Goal: Transaction & Acquisition: Purchase product/service

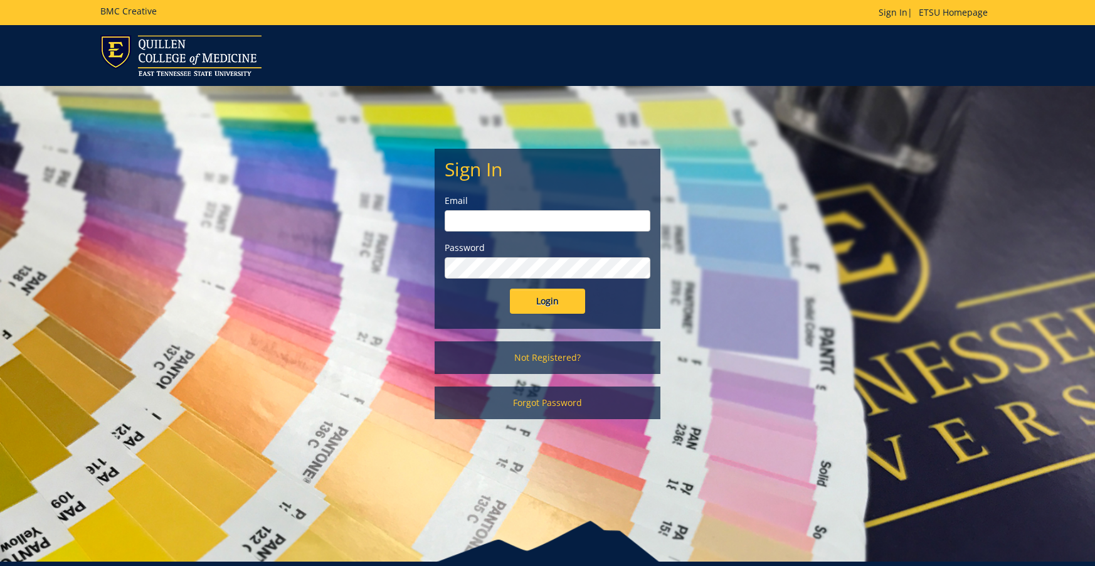
click at [485, 227] on input "email" at bounding box center [548, 220] width 206 height 21
type input "[EMAIL_ADDRESS][DOMAIN_NAME]"
click at [547, 291] on input "Login" at bounding box center [547, 300] width 75 height 25
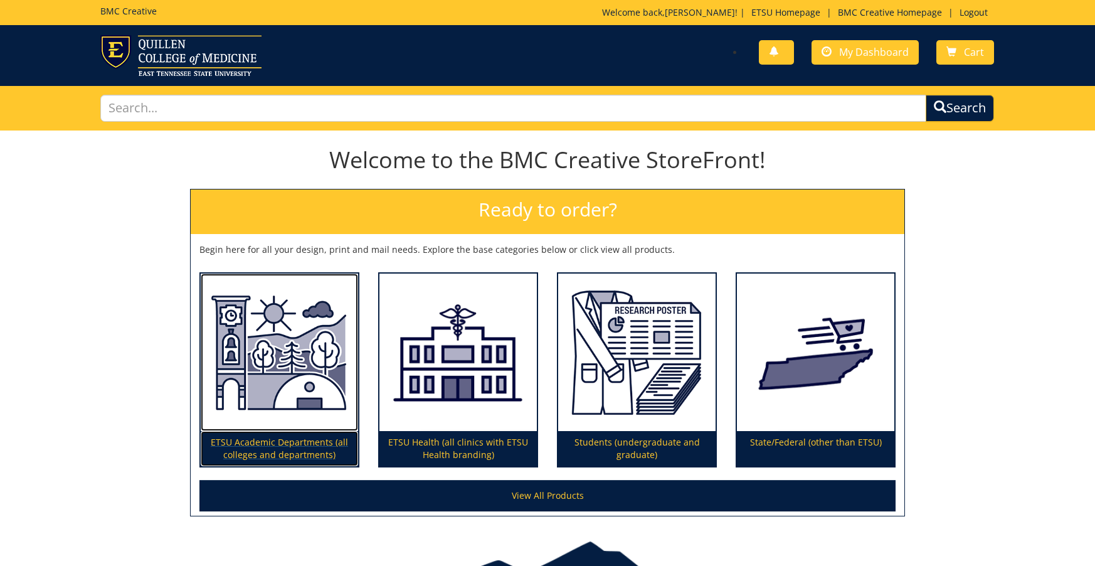
click at [294, 355] on img at bounding box center [279, 352] width 157 height 158
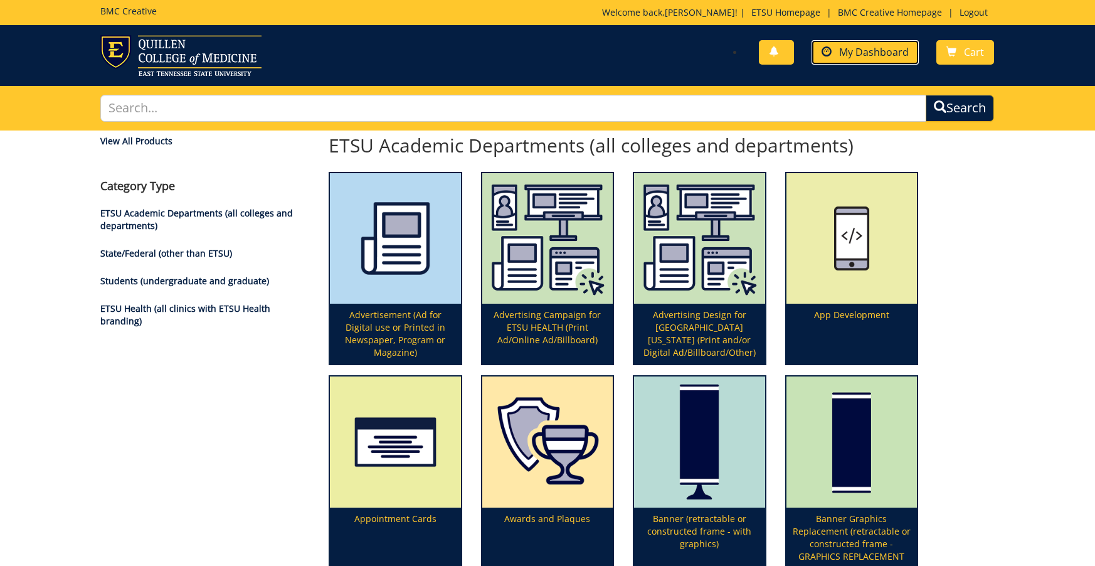
click at [885, 48] on span "My Dashboard" at bounding box center [874, 52] width 70 height 14
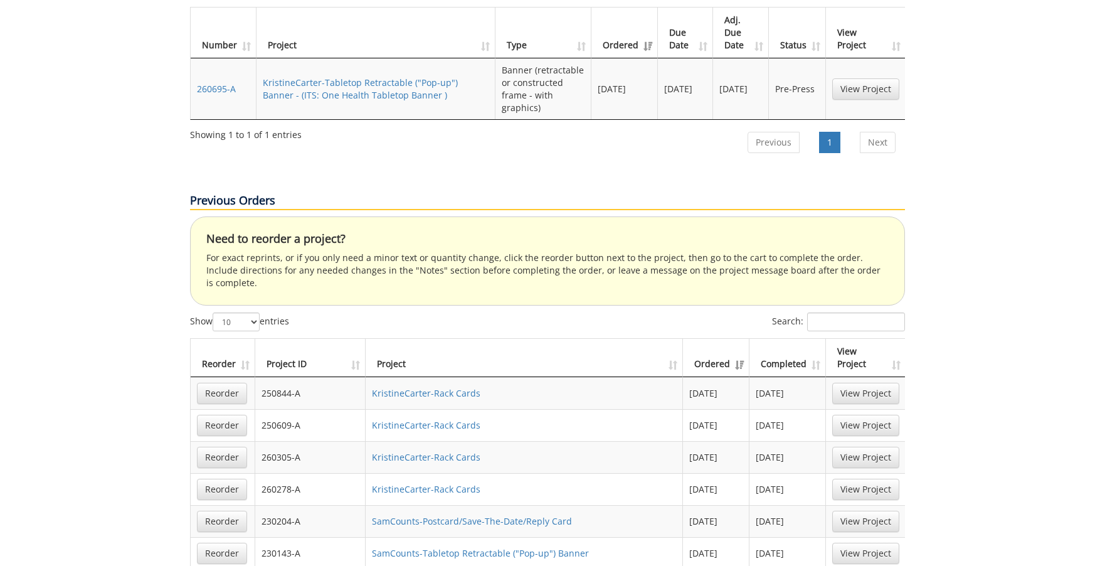
scroll to position [591, 0]
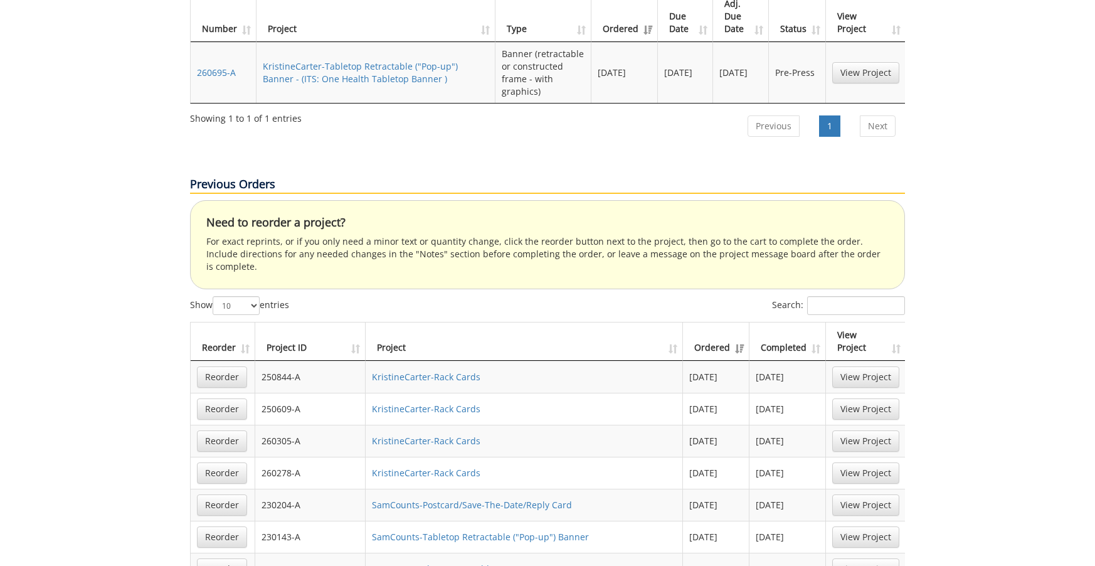
click at [734, 322] on th "Ordered" at bounding box center [716, 341] width 66 height 38
click at [789, 322] on th "Completed" at bounding box center [787, 341] width 76 height 38
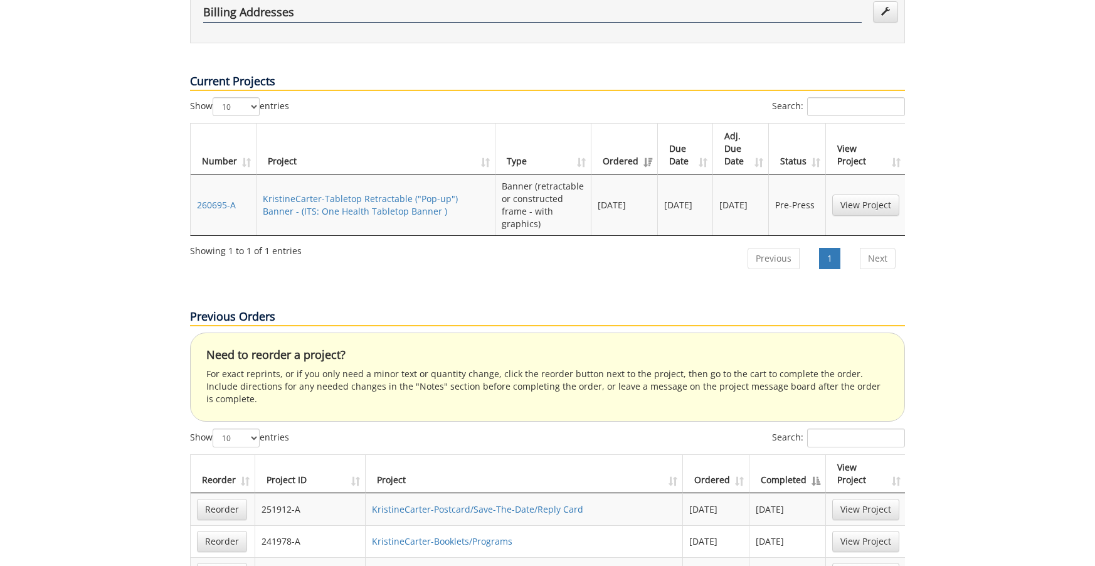
scroll to position [460, 0]
click at [878, 427] on input "Search:" at bounding box center [856, 436] width 98 height 19
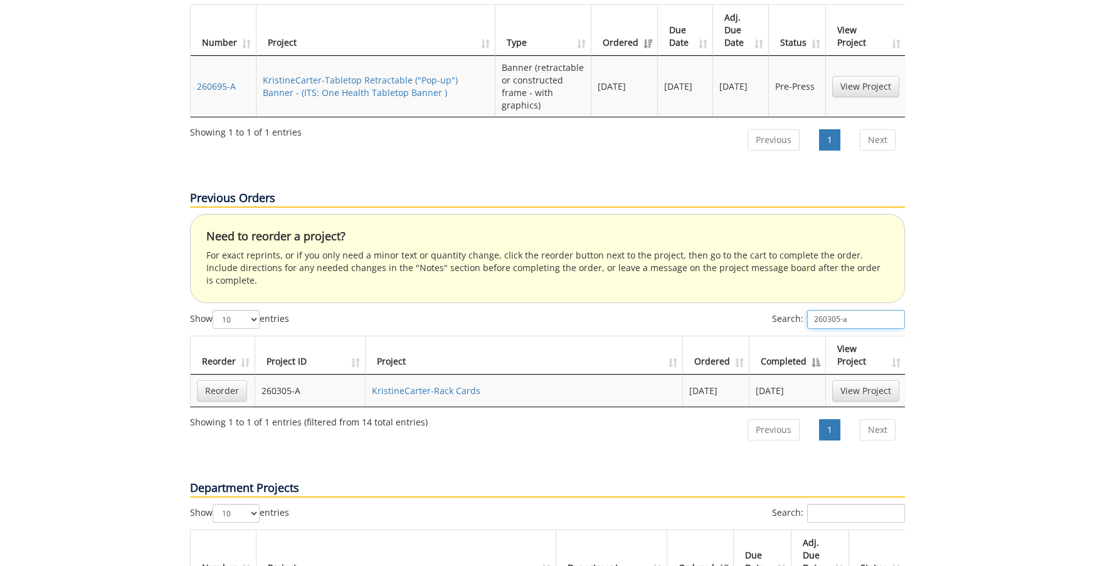
scroll to position [581, 0]
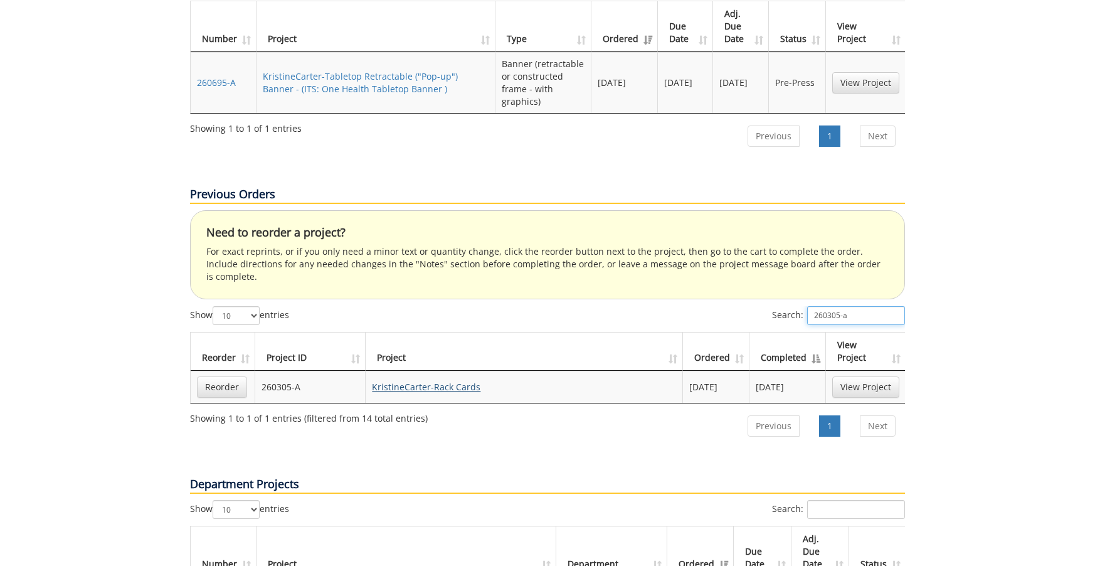
type input "260305-a"
click at [436, 381] on link "KristineCarter-Rack Cards" at bounding box center [426, 387] width 108 height 12
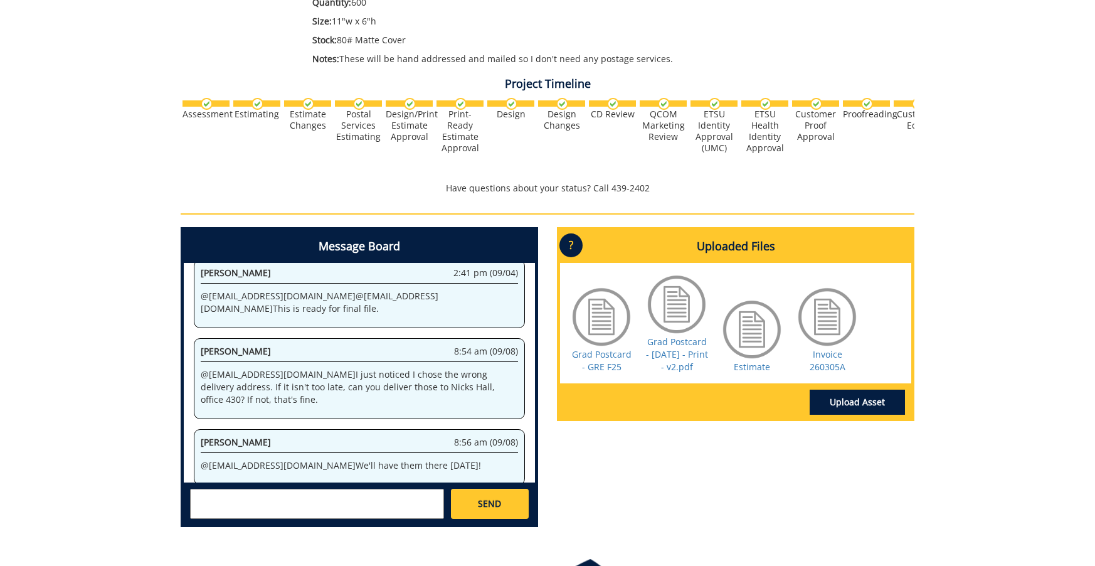
scroll to position [320, 0]
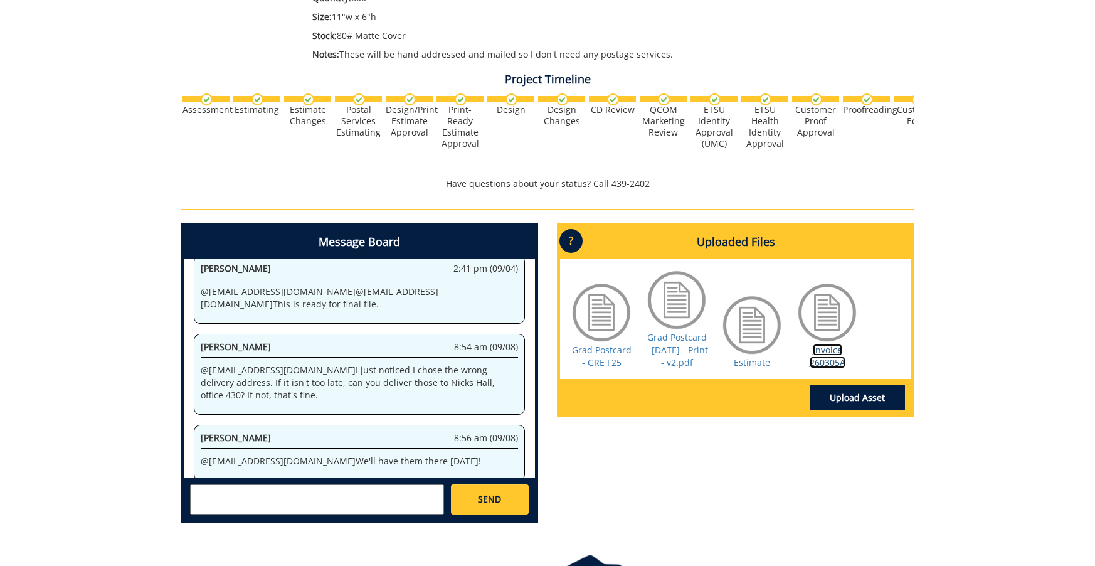
click at [819, 356] on link "Invoice 260305A" at bounding box center [827, 356] width 36 height 24
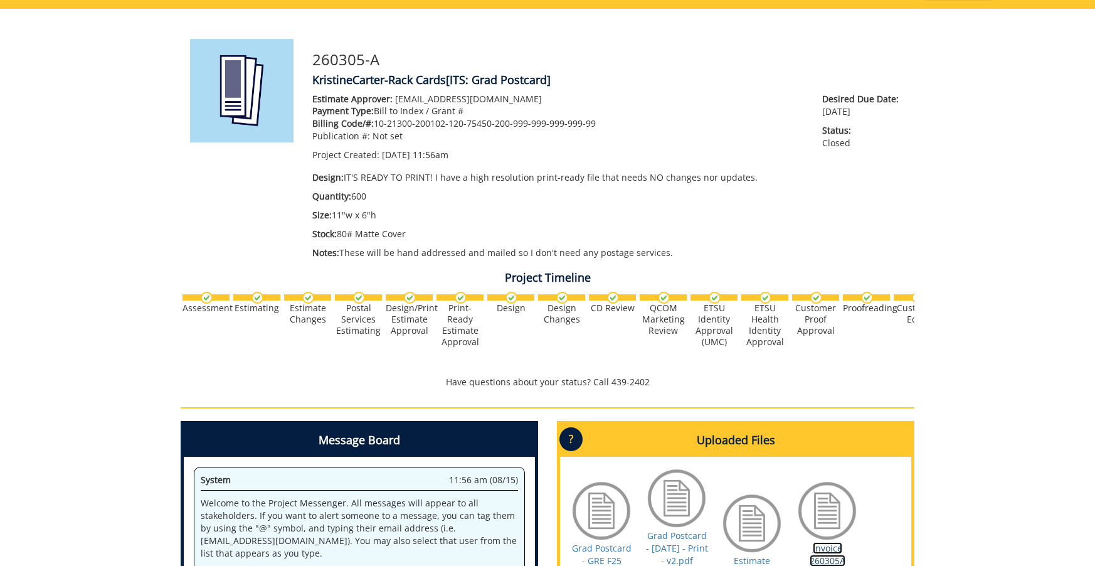
scroll to position [0, 0]
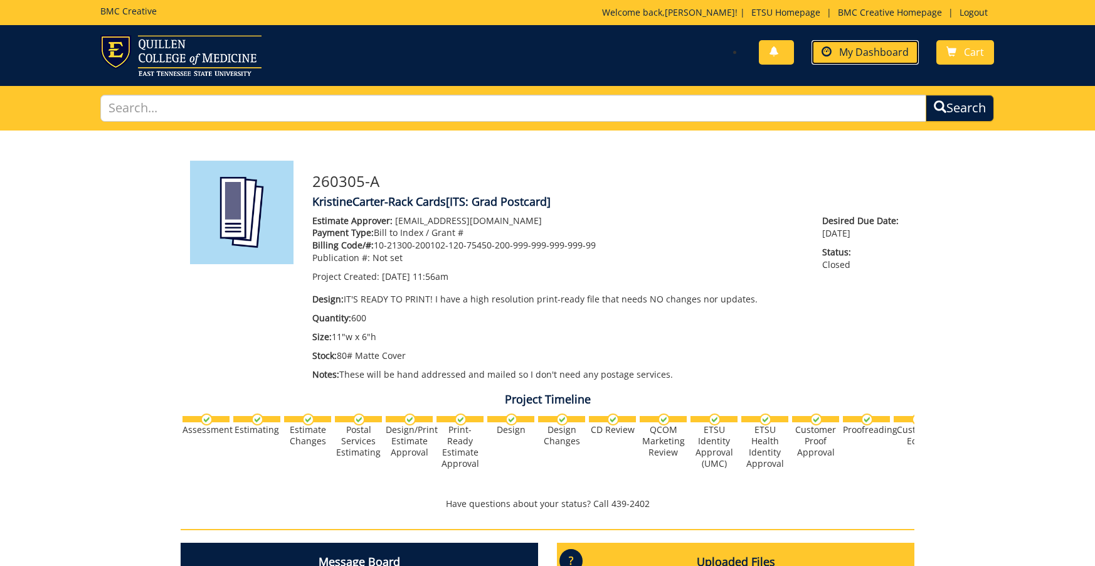
click at [838, 53] on link "My Dashboard" at bounding box center [864, 52] width 107 height 24
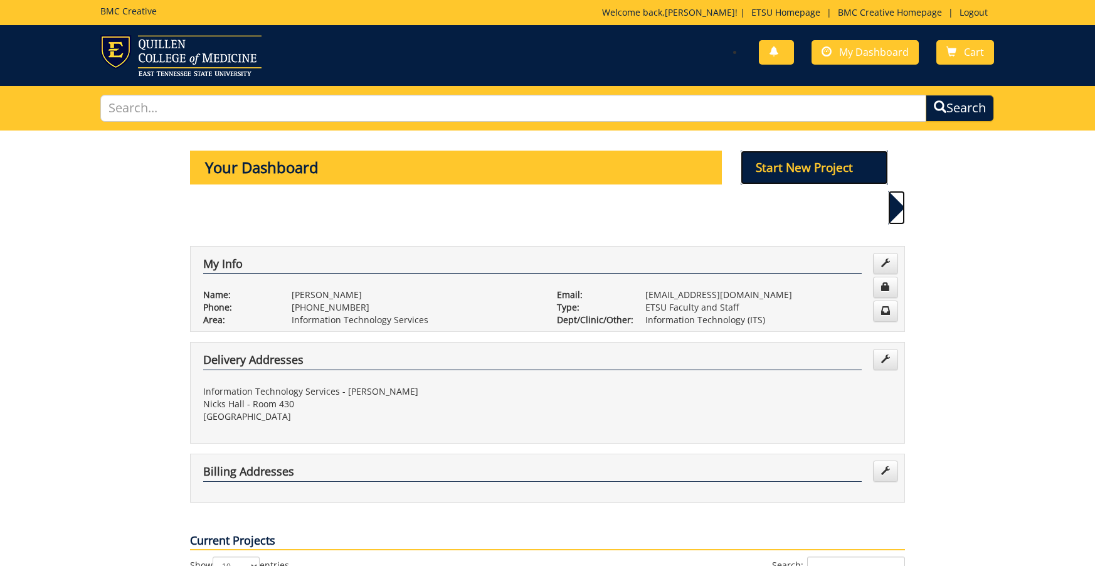
click at [811, 164] on p "Start New Project" at bounding box center [814, 167] width 148 height 34
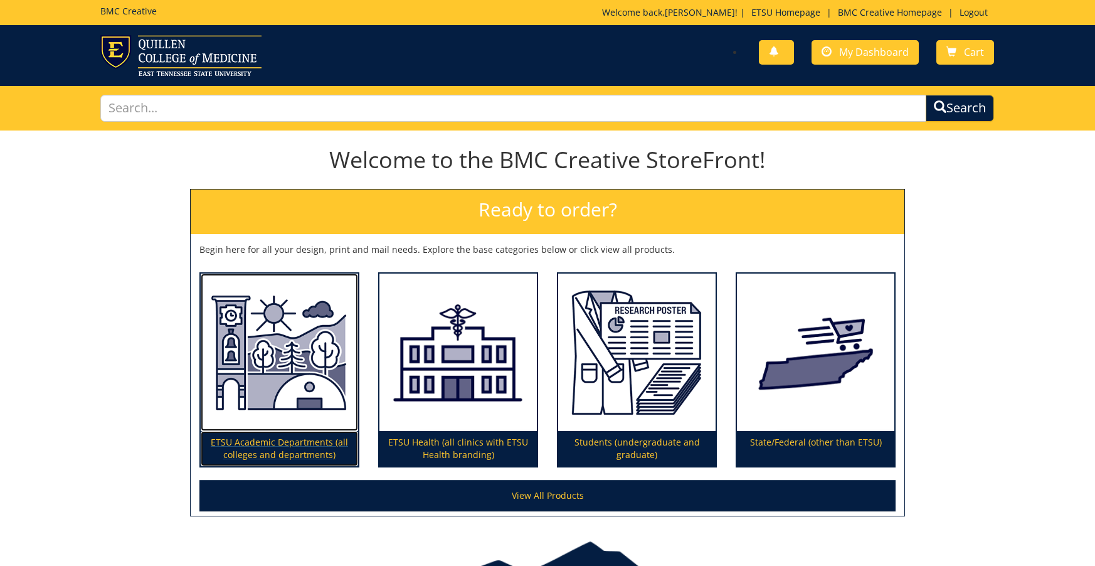
click at [270, 346] on img at bounding box center [279, 352] width 157 height 158
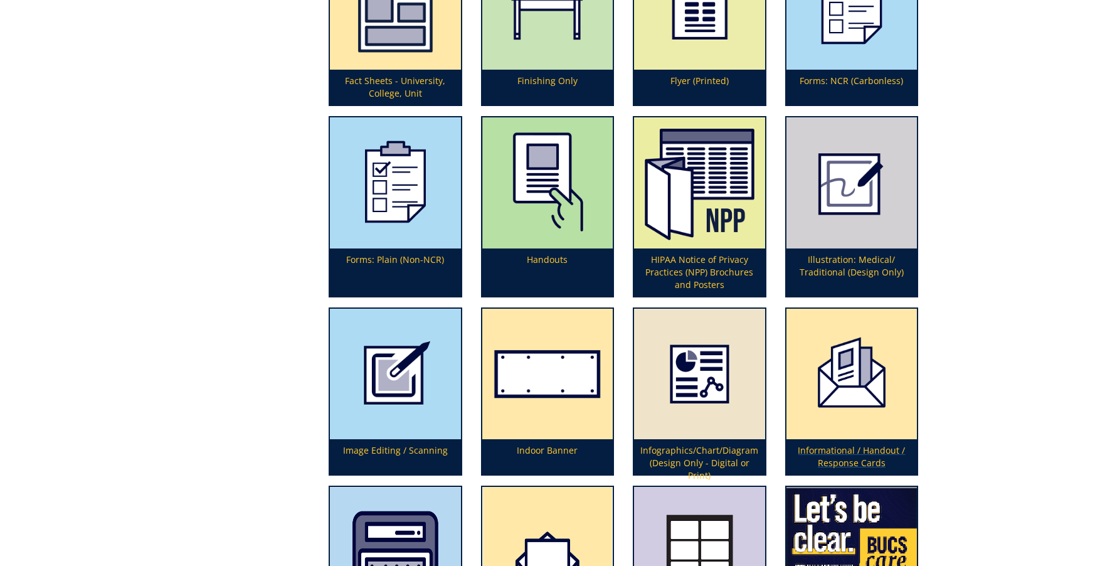
scroll to position [3102, 0]
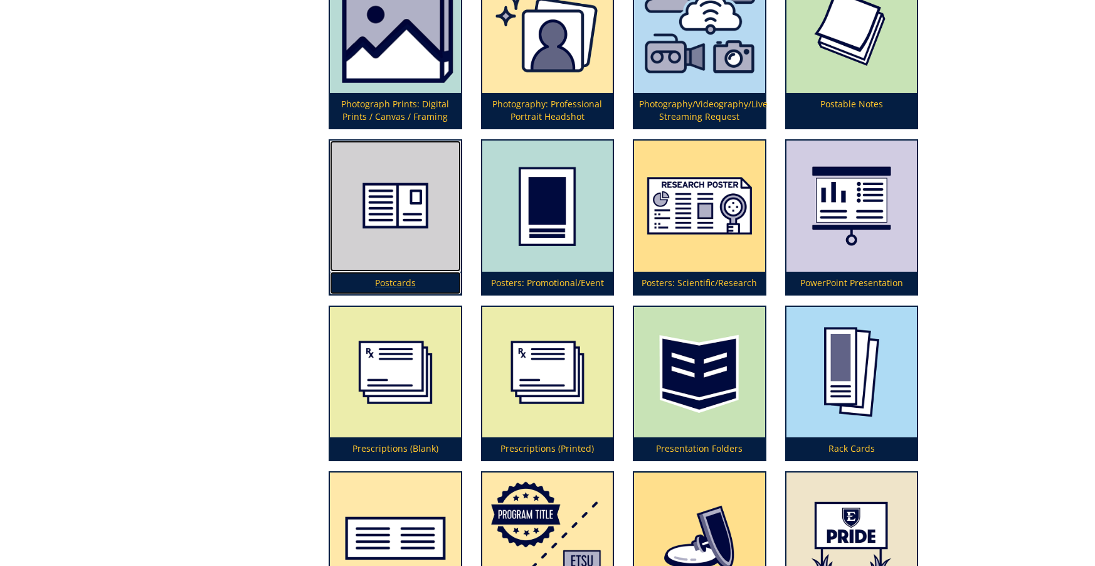
click at [413, 191] on img at bounding box center [395, 205] width 131 height 131
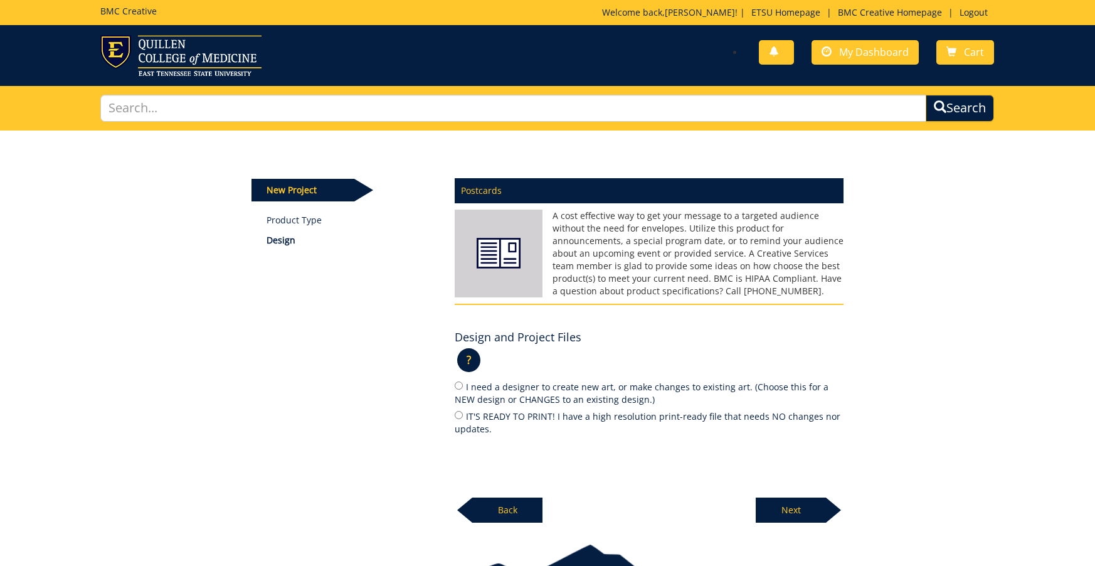
click at [562, 418] on label "IT'S READY TO PRINT! I have a high resolution print-ready file that needs NO ch…" at bounding box center [649, 422] width 389 height 26
click at [463, 418] on input "IT'S READY TO PRINT! I have a high resolution print-ready file that needs NO ch…" at bounding box center [459, 415] width 8 height 8
radio input "true"
click at [800, 506] on p "Next" at bounding box center [790, 509] width 70 height 25
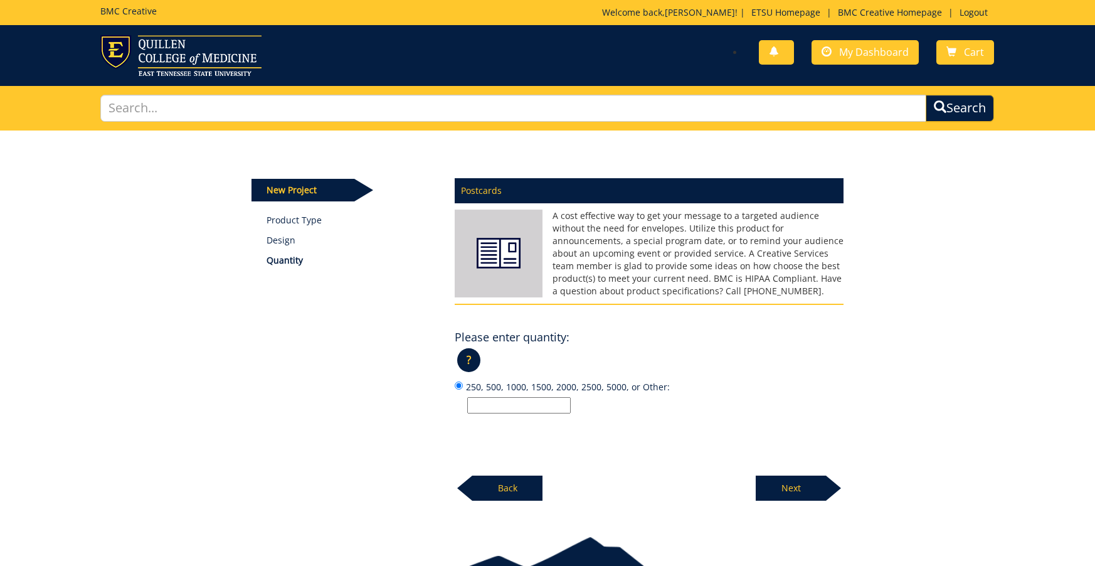
click at [502, 403] on input "250, 500, 1000, 1500, 2000, 2500, 5000, or Other:" at bounding box center [518, 405] width 103 height 16
type input "600"
drag, startPoint x: 694, startPoint y: 390, endPoint x: 703, endPoint y: 400, distance: 13.3
click at [694, 390] on label "250, 500, 1000, 1500, 2000, 2500, 5000, or Other: 600" at bounding box center [649, 396] width 389 height 34
click at [463, 389] on input "250, 500, 1000, 1500, 2000, 2500, 5000, or Other: 600" at bounding box center [459, 385] width 8 height 8
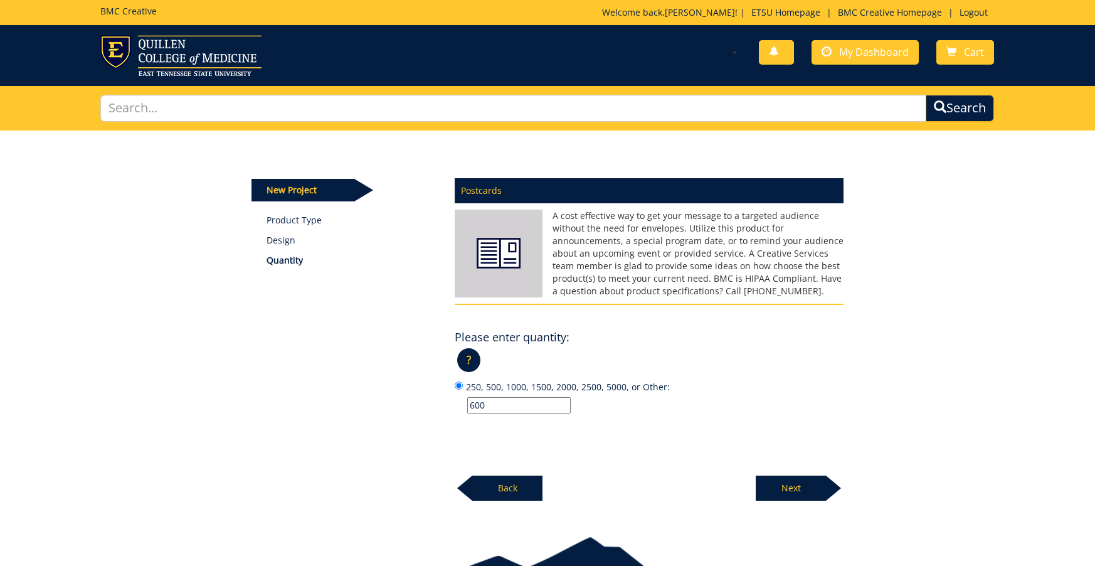
click at [809, 495] on p "Next" at bounding box center [790, 487] width 70 height 25
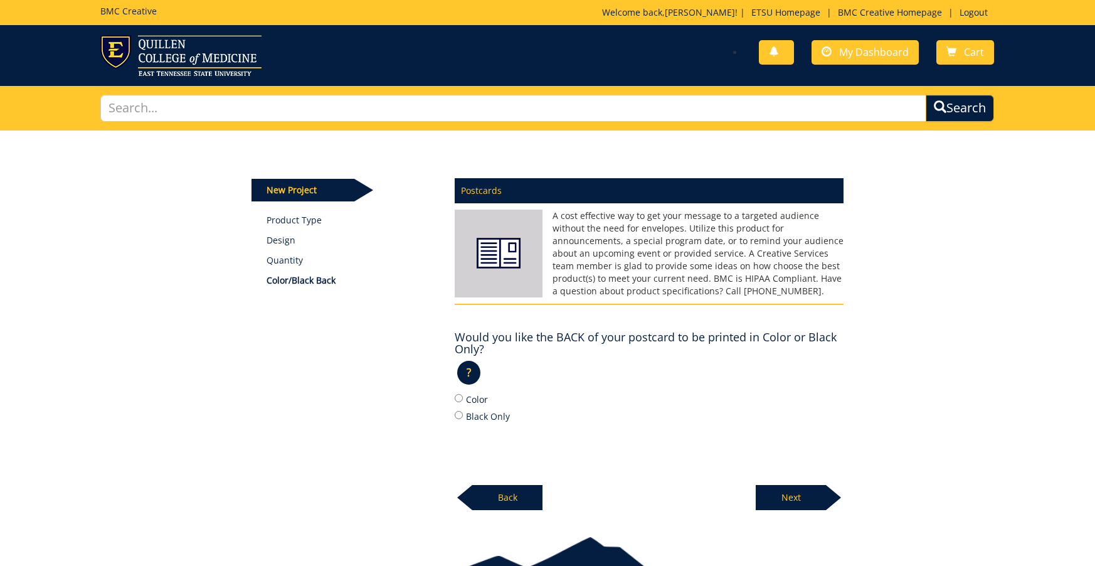
drag, startPoint x: 475, startPoint y: 397, endPoint x: 555, endPoint y: 411, distance: 81.3
click at [475, 397] on label "Color" at bounding box center [649, 399] width 389 height 14
click at [463, 397] on input "Color" at bounding box center [459, 398] width 8 height 8
radio input "true"
click at [792, 497] on p "Next" at bounding box center [790, 497] width 70 height 25
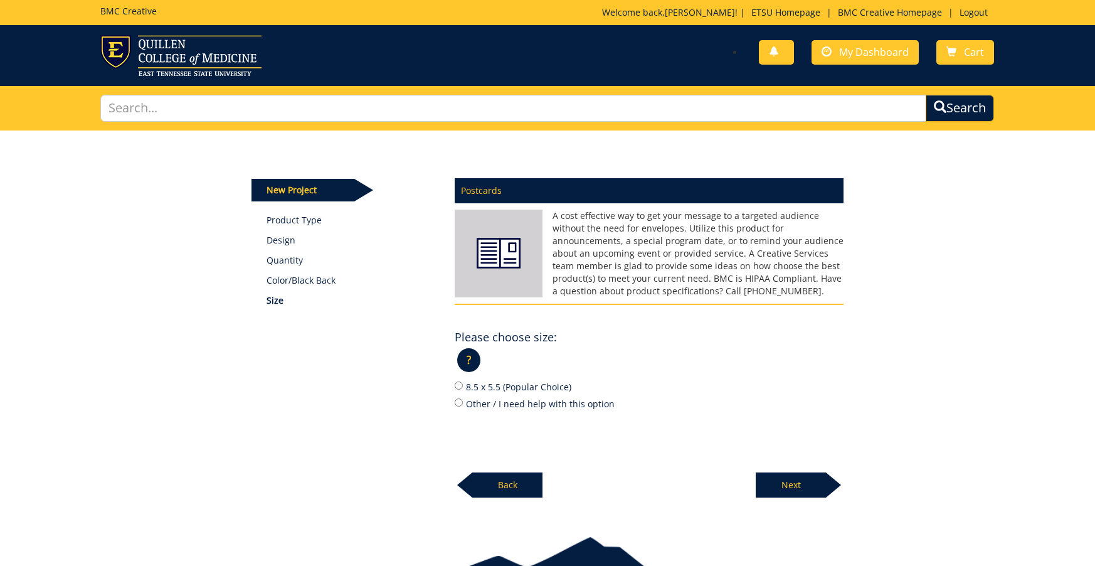
click at [488, 405] on label "Other / I need help with this option" at bounding box center [649, 403] width 389 height 14
click at [463, 405] on input "Other / I need help with this option" at bounding box center [459, 402] width 8 height 8
radio input "true"
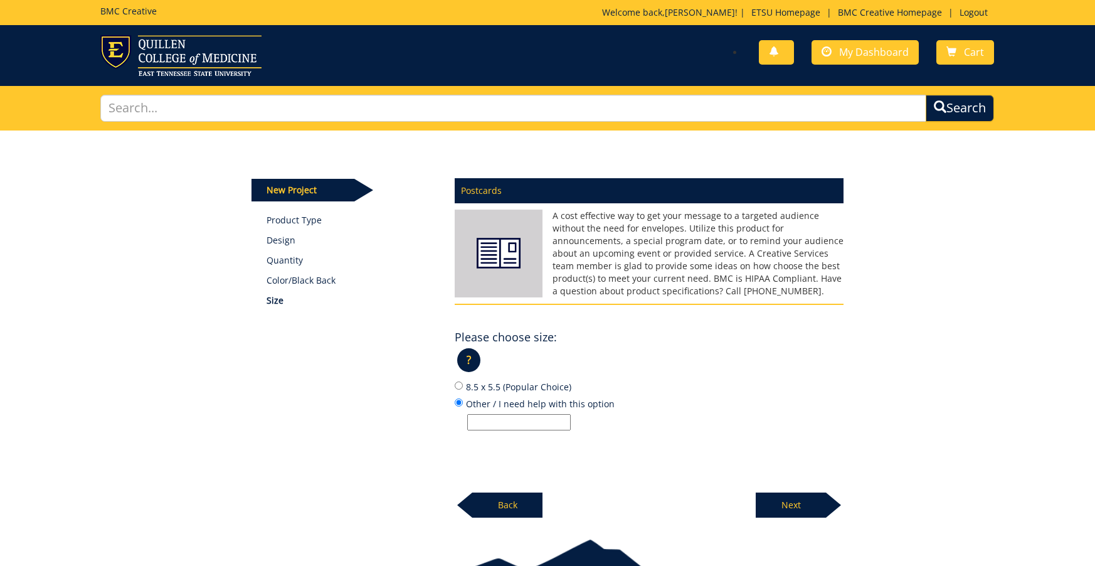
click at [488, 424] on input "Other / I need help with this option" at bounding box center [518, 422] width 103 height 16
type input "11 x 6"
click at [670, 451] on div "Postcards A cost effective way to get your message to a targeted audience witho…" at bounding box center [649, 344] width 408 height 347
click at [769, 503] on p "Next" at bounding box center [790, 504] width 70 height 25
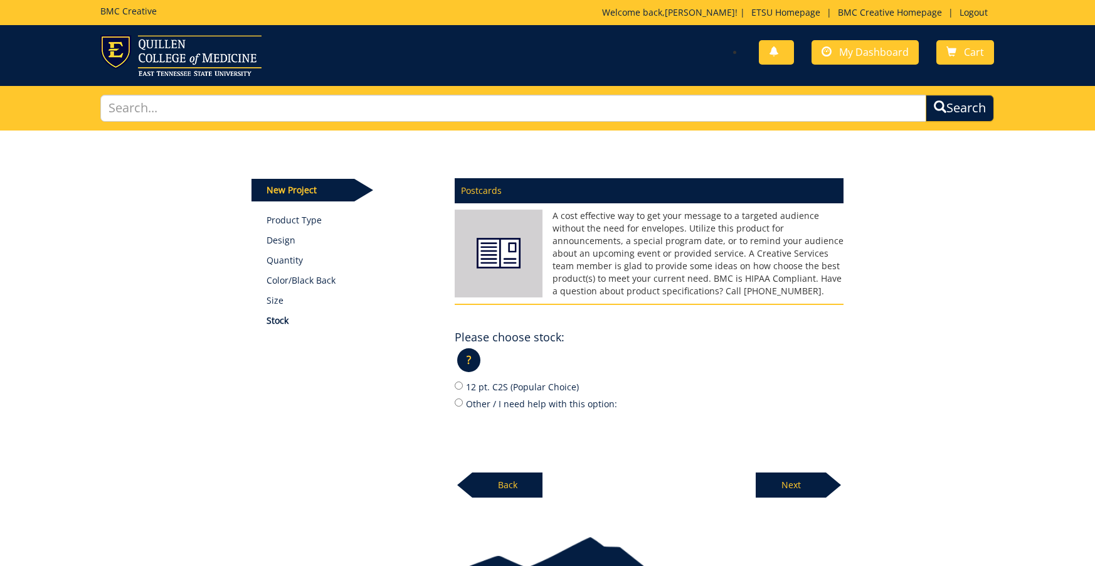
click at [508, 386] on label "12 pt. C2S (Popular Choice)" at bounding box center [649, 386] width 389 height 14
click at [463, 386] on input "12 pt. C2S (Popular Choice)" at bounding box center [459, 385] width 8 height 8
radio input "true"
click at [772, 480] on p "Next" at bounding box center [790, 484] width 70 height 25
click at [470, 387] on label "Yes" at bounding box center [649, 386] width 389 height 14
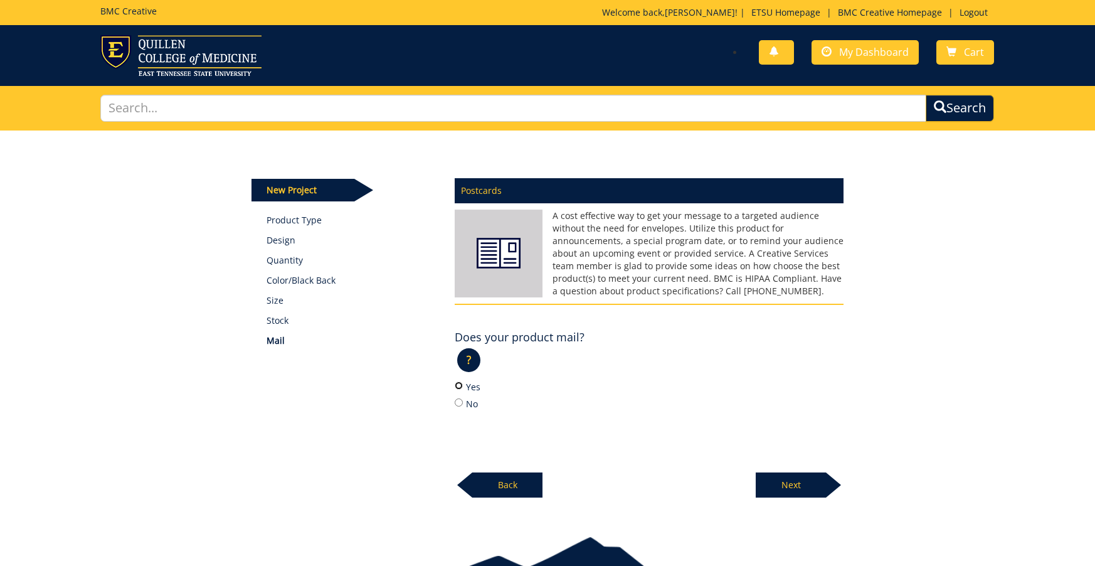
click at [463, 387] on input "Yes" at bounding box center [459, 385] width 8 height 8
radio input "true"
click at [781, 485] on p "Next" at bounding box center [790, 484] width 70 height 25
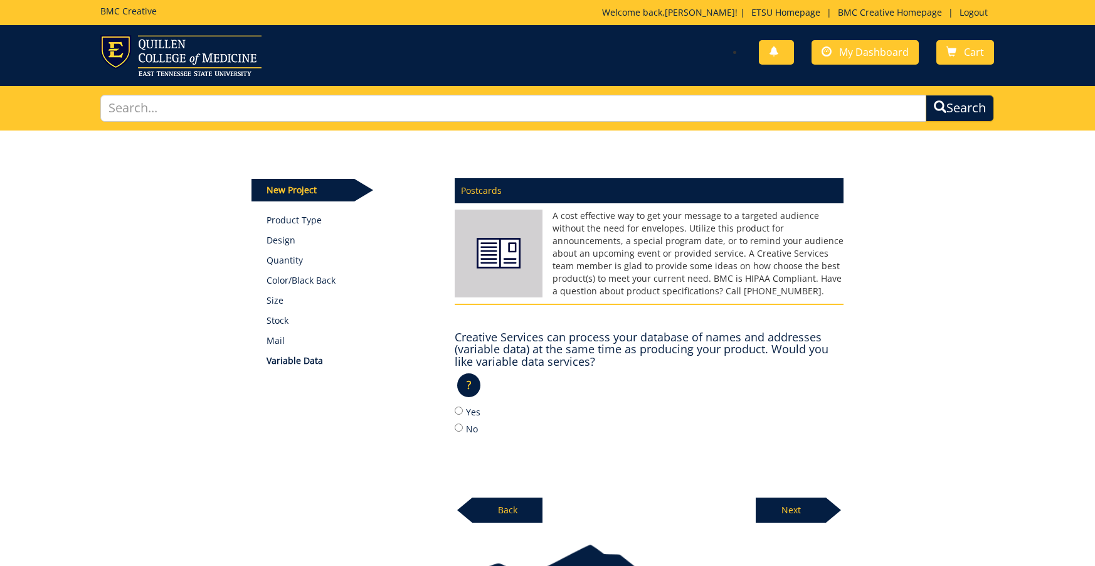
click at [470, 427] on label "No" at bounding box center [649, 428] width 389 height 14
click at [463, 427] on input "No" at bounding box center [459, 427] width 8 height 8
radio input "true"
click at [787, 507] on p "Next" at bounding box center [790, 509] width 70 height 25
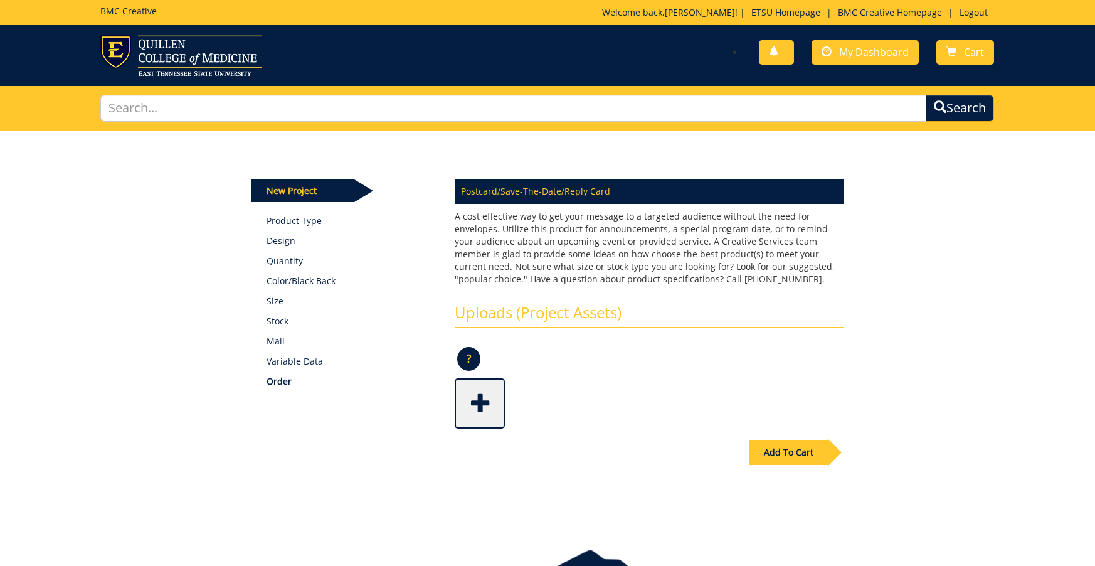
click at [484, 403] on span at bounding box center [481, 402] width 50 height 44
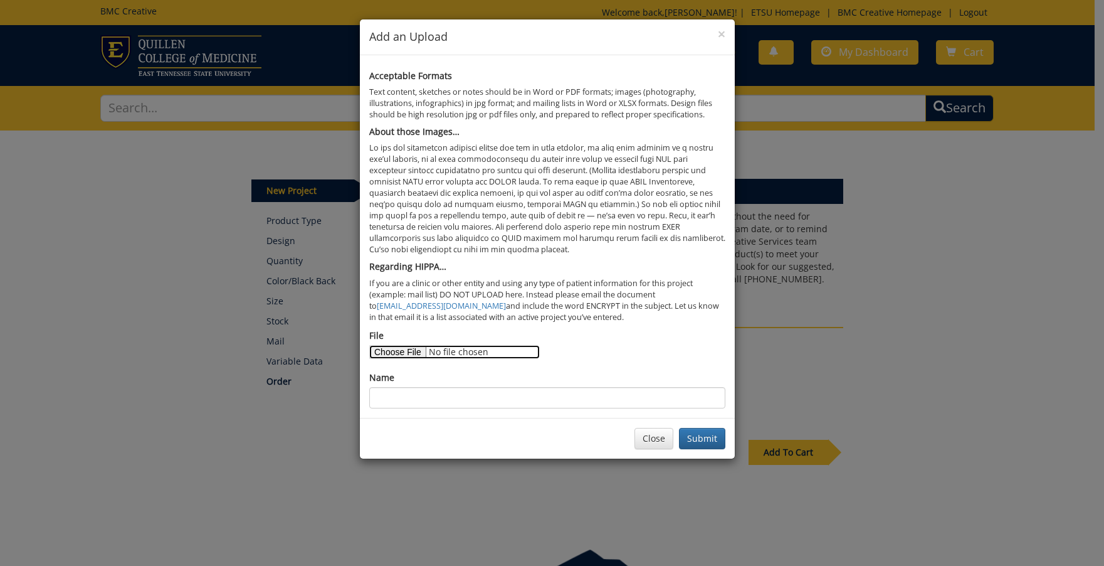
click at [414, 350] on input "File" at bounding box center [454, 352] width 171 height 14
type input "C:\fakepath\Grad Postcard - Aug 2025 - Final.pdf"
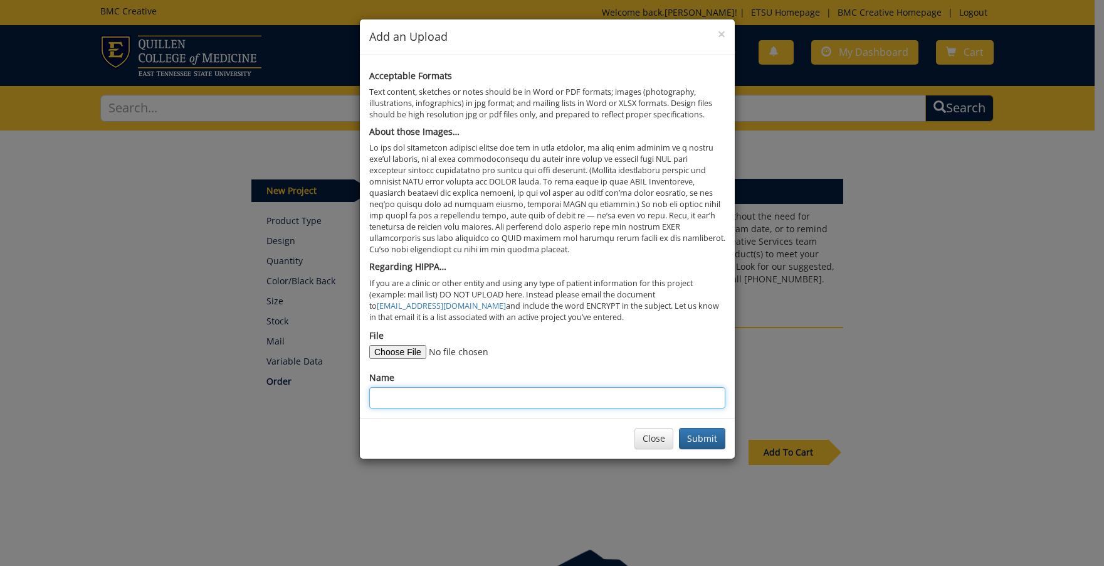
click at [550, 399] on input "Name" at bounding box center [547, 397] width 356 height 21
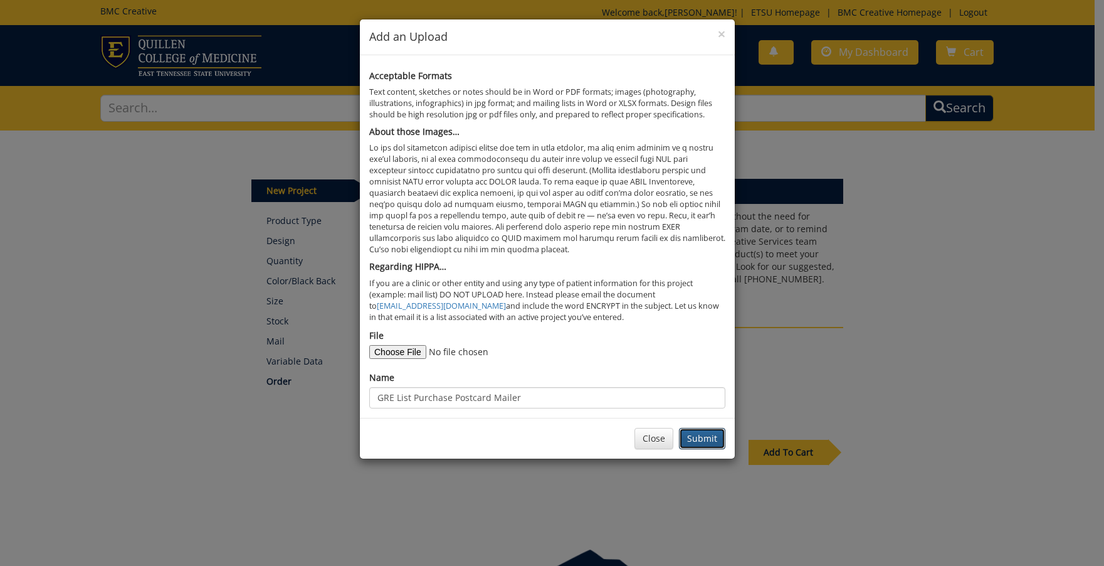
drag, startPoint x: 702, startPoint y: 439, endPoint x: 517, endPoint y: 433, distance: 185.7
click at [535, 441] on div "Close Submit" at bounding box center [547, 438] width 375 height 41
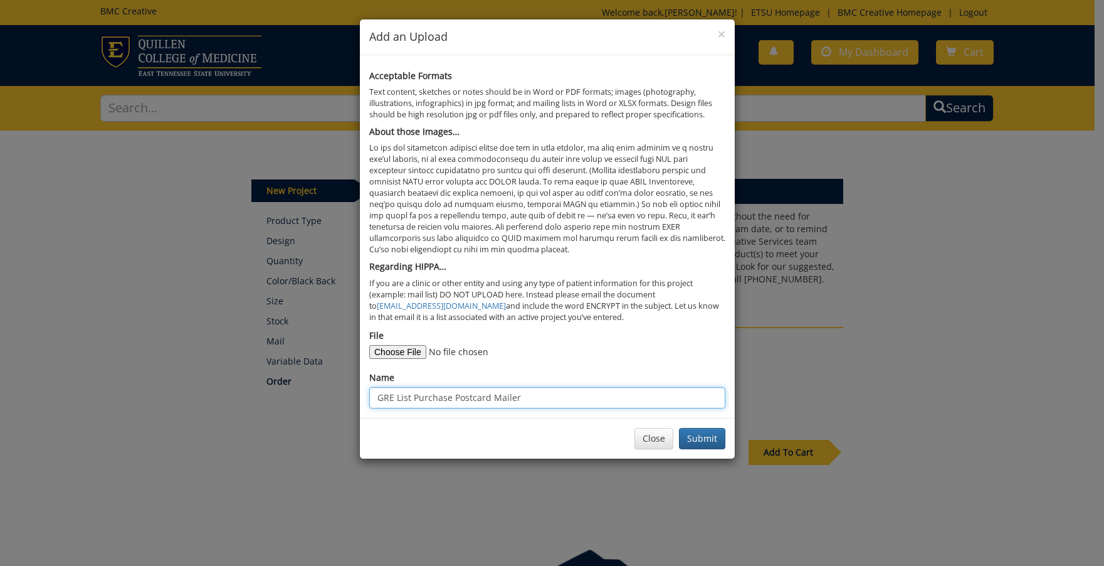
click at [417, 391] on input "GRE List Purchase Postcard Mailer" at bounding box center [547, 397] width 356 height 21
click at [431, 396] on input "GRE List Purchase Postcard Mailer" at bounding box center [547, 397] width 356 height 21
type input "GRE List Postcard Mailer"
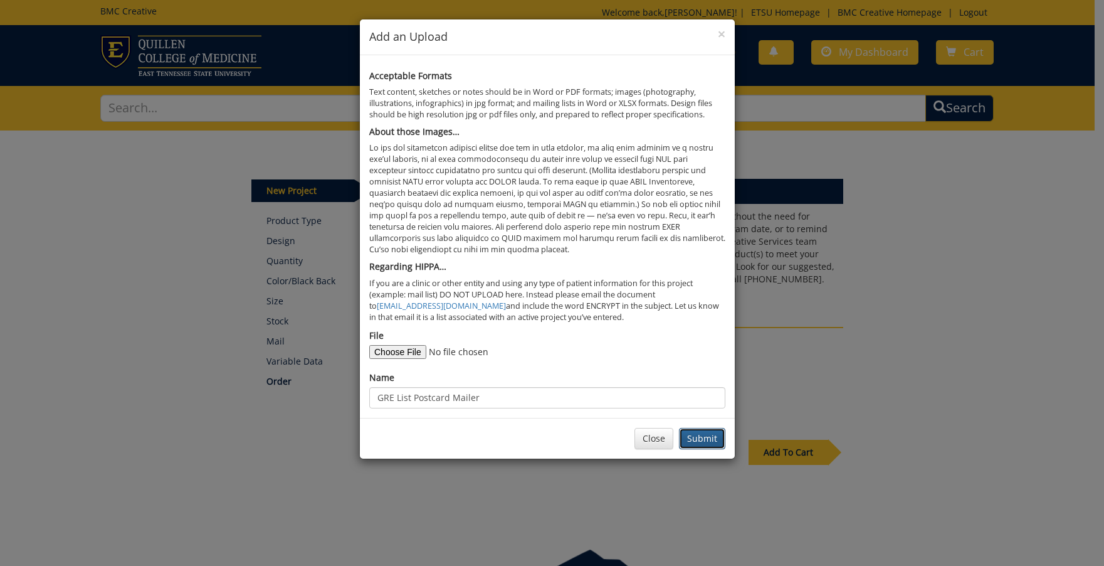
click at [710, 430] on button "Submit" at bounding box center [702, 438] width 46 height 21
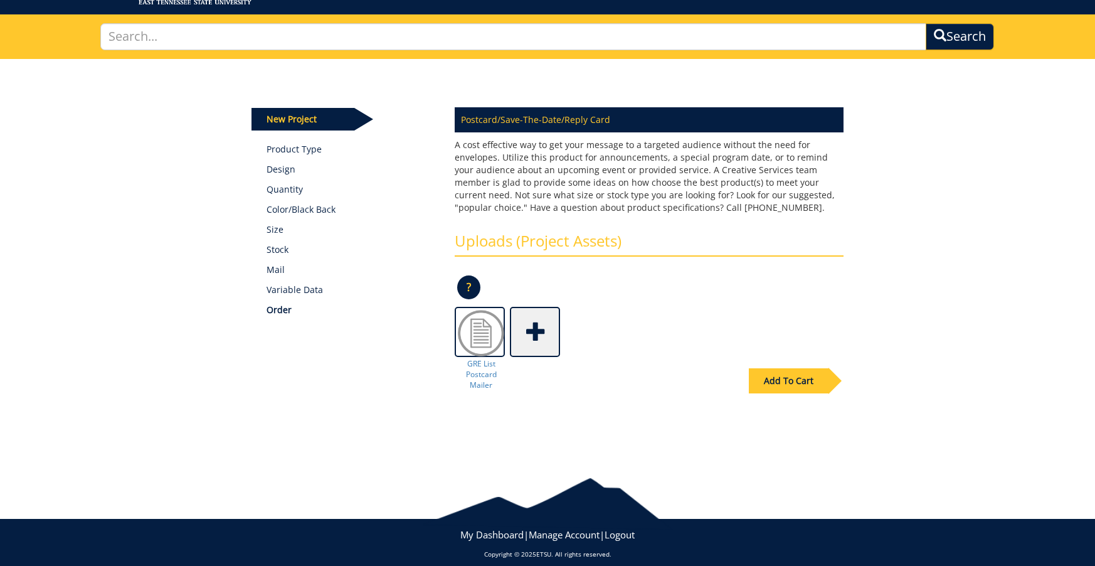
scroll to position [83, 0]
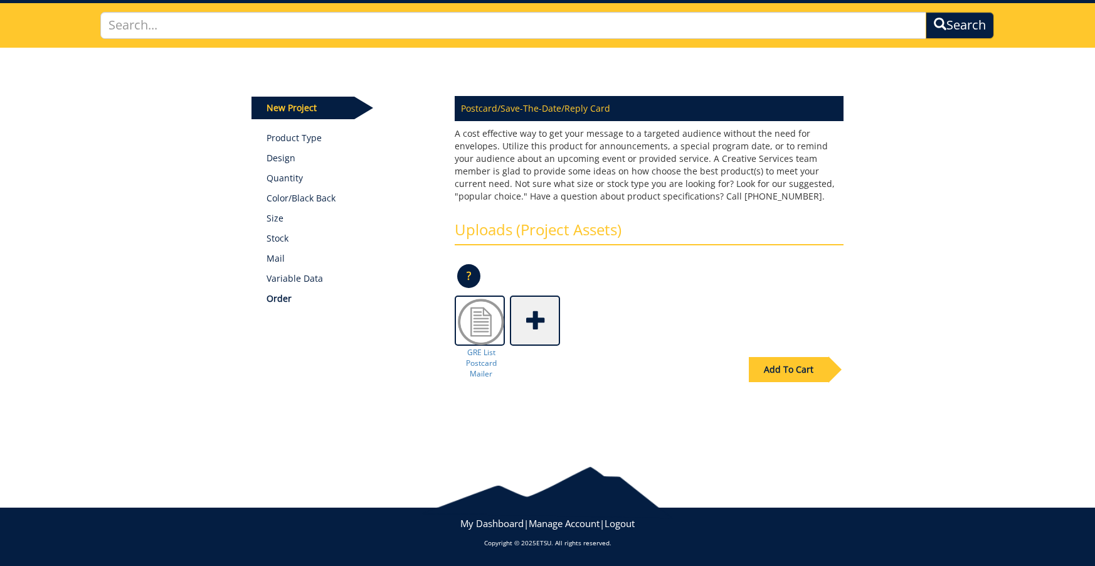
click at [800, 366] on div "Add To Cart" at bounding box center [789, 369] width 80 height 25
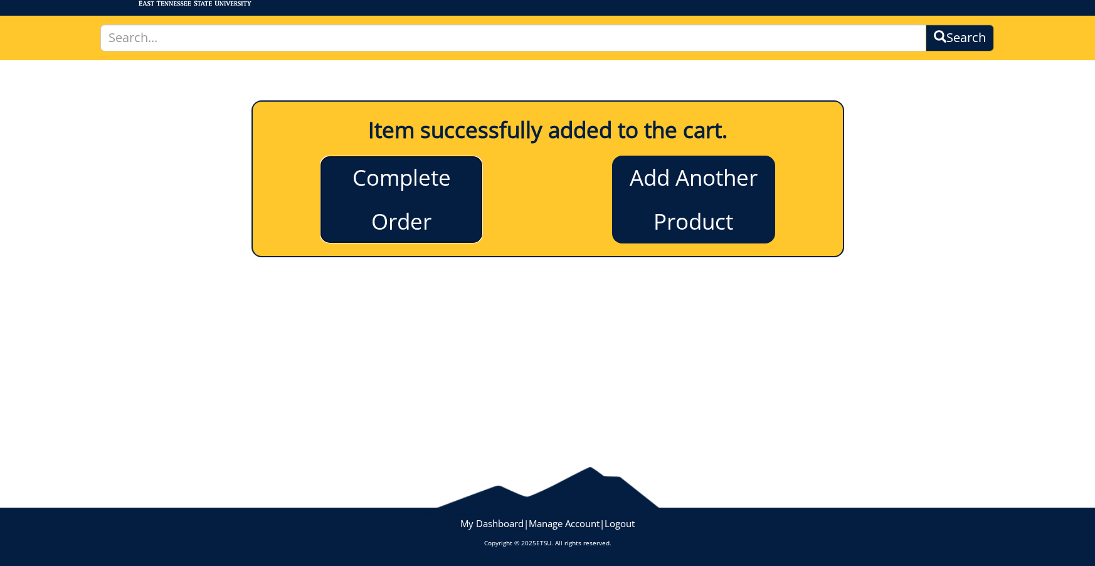
click at [414, 197] on link "Complete Order" at bounding box center [401, 199] width 163 height 88
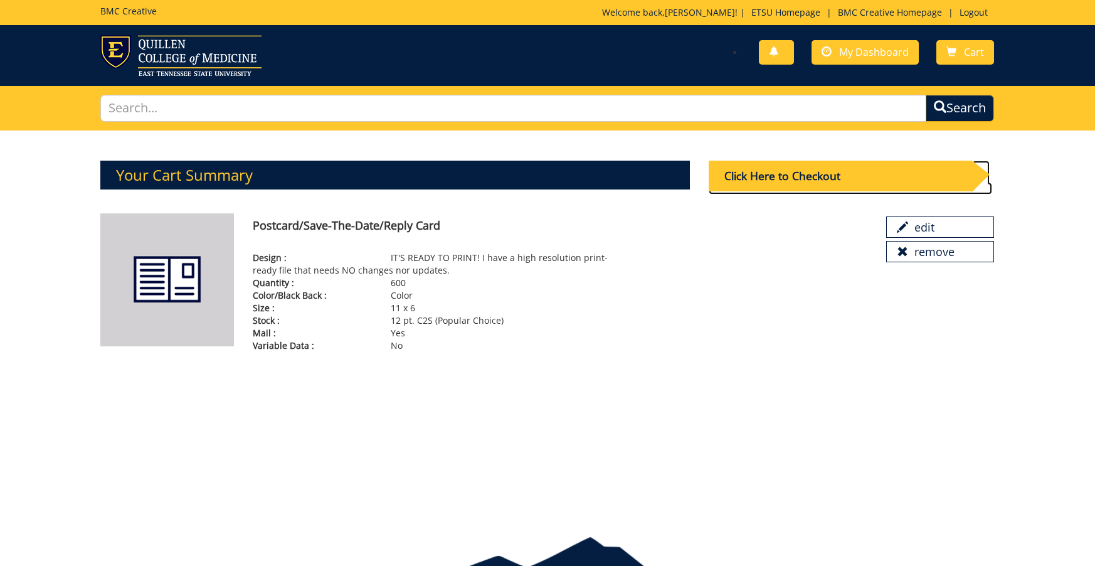
click at [809, 178] on div "Click Here to Checkout" at bounding box center [839, 175] width 263 height 31
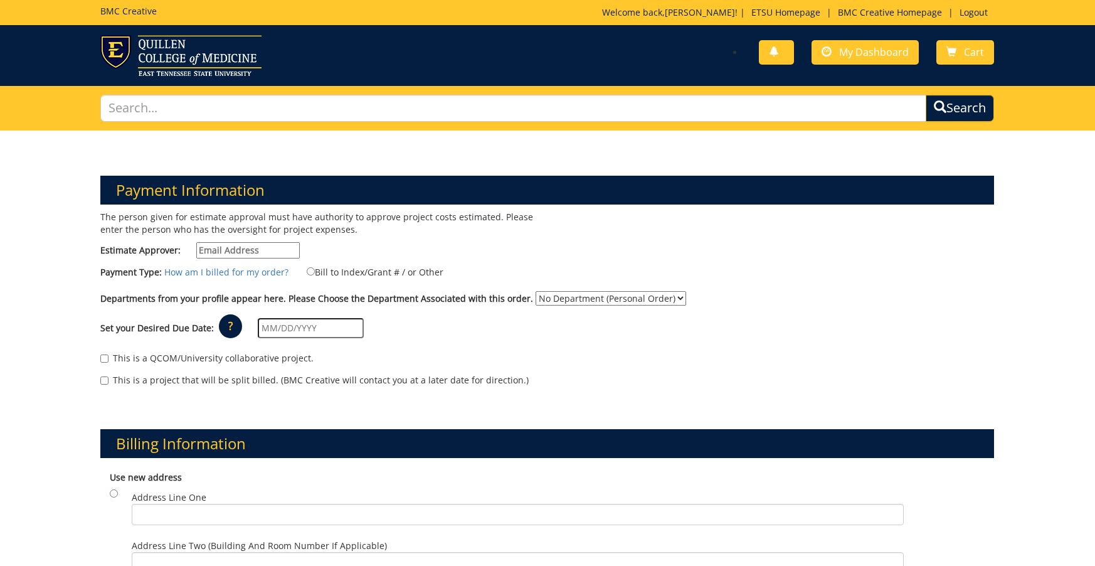
click at [245, 255] on input "Estimate Approver:" at bounding box center [247, 250] width 103 height 16
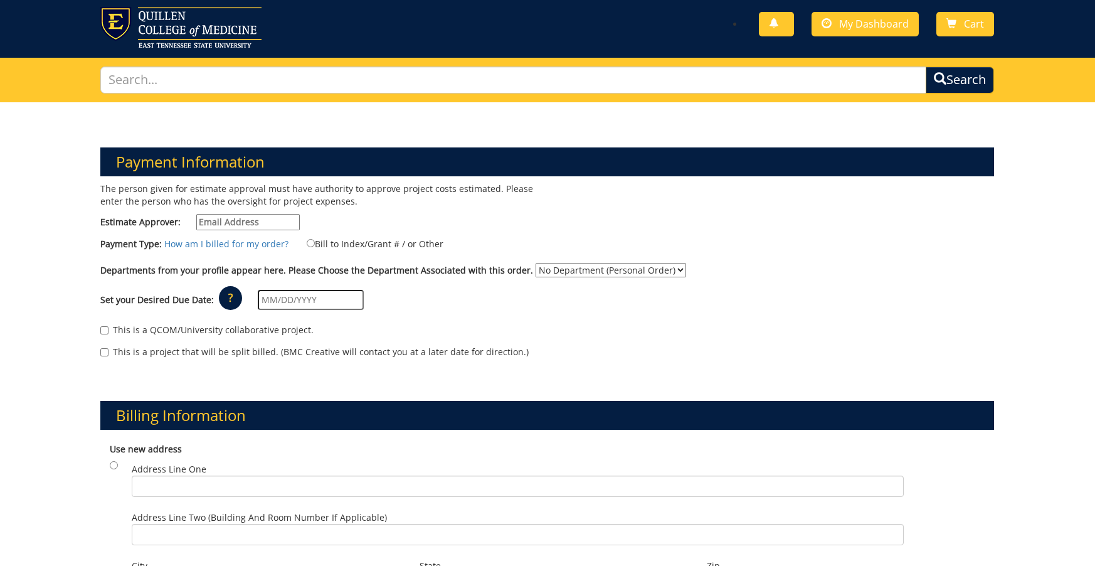
click at [261, 222] on input "Estimate Approver:" at bounding box center [247, 222] width 103 height 16
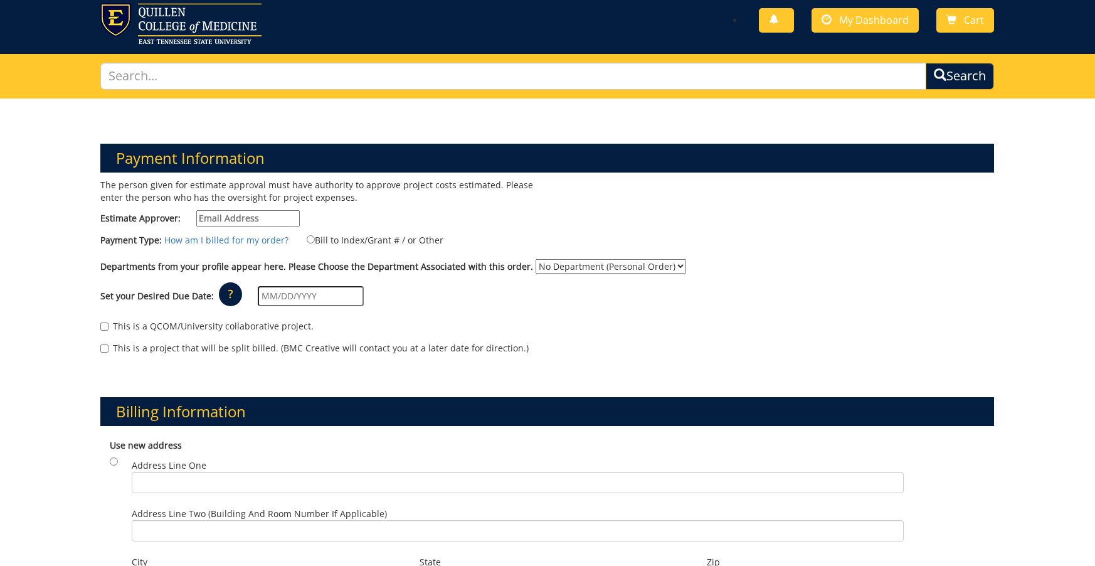
click at [266, 216] on input "Estimate Approver:" at bounding box center [247, 218] width 103 height 16
type input "carterka3@etsu.edu"
click at [307, 239] on input "Bill to Index/Grant # / or Other" at bounding box center [311, 239] width 8 height 8
radio input "true"
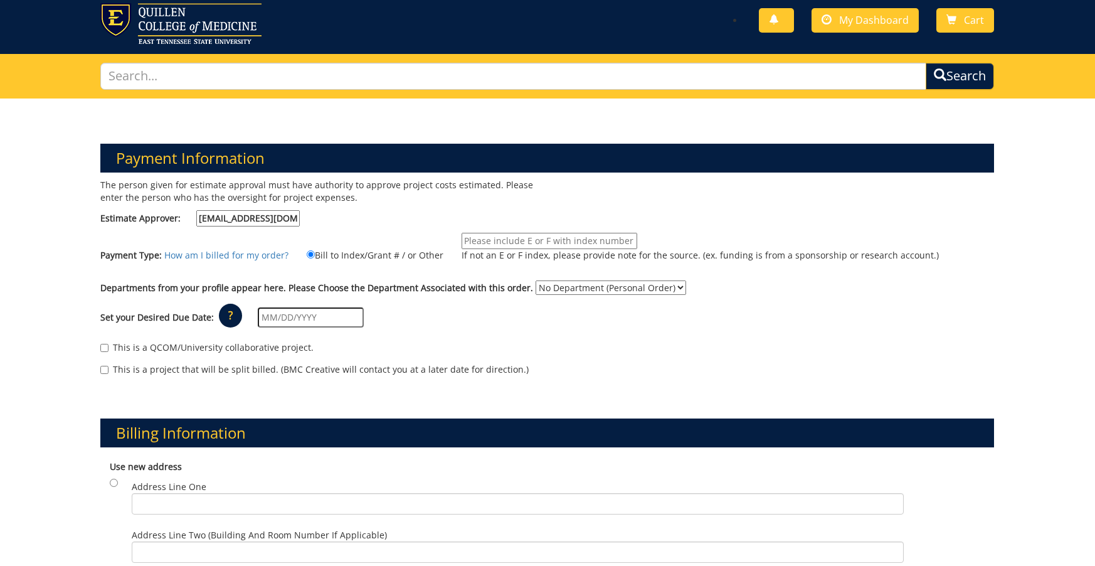
click at [515, 237] on input "If not an E or F index, please provide note for the source. (ex. funding is fro…" at bounding box center [549, 241] width 176 height 16
type input "10-21300-200102-120-75450-200-999-999-999-999-99"
click at [547, 322] on div "Set your Desired Due Date: ? × How long will my project take to finish? : Pleas…" at bounding box center [547, 317] width 912 height 34
click at [535, 290] on select "No Department (Personal Order) Information Technology (ITS)" at bounding box center [610, 287] width 150 height 14
select select "100"
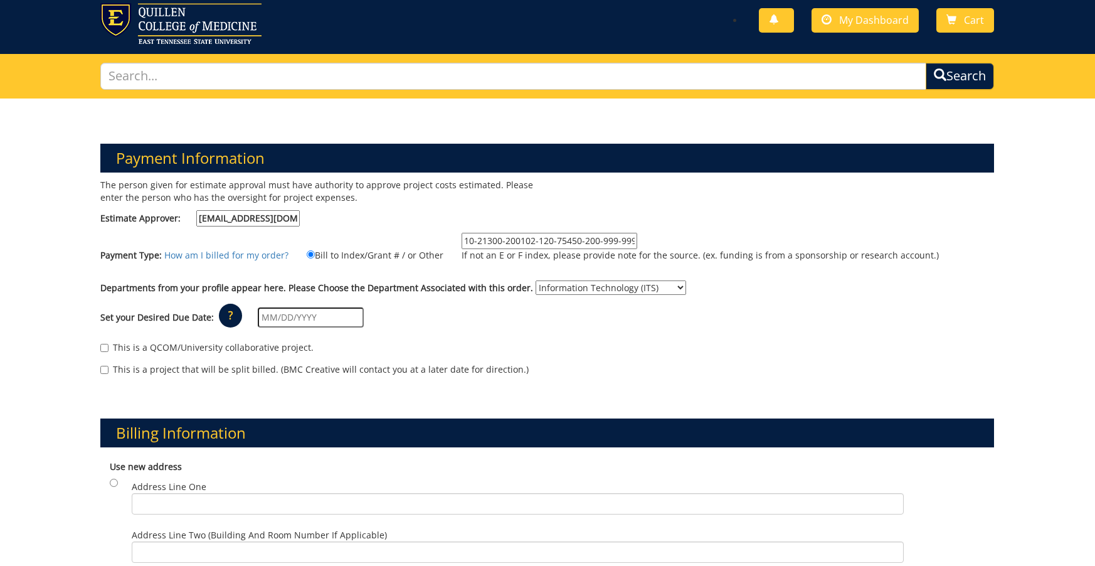
click at [535, 280] on select "No Department (Personal Order) Information Technology (ITS)" at bounding box center [610, 287] width 150 height 14
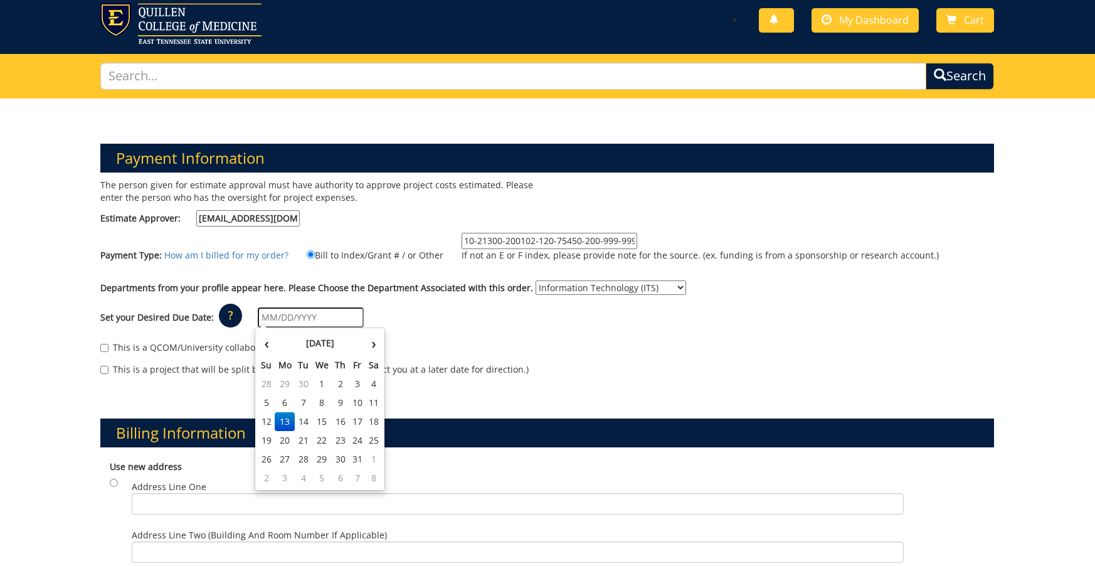
click at [271, 320] on input "text" at bounding box center [311, 317] width 106 height 20
click at [374, 461] on td "1" at bounding box center [374, 459] width 16 height 19
type input "[DATE]"
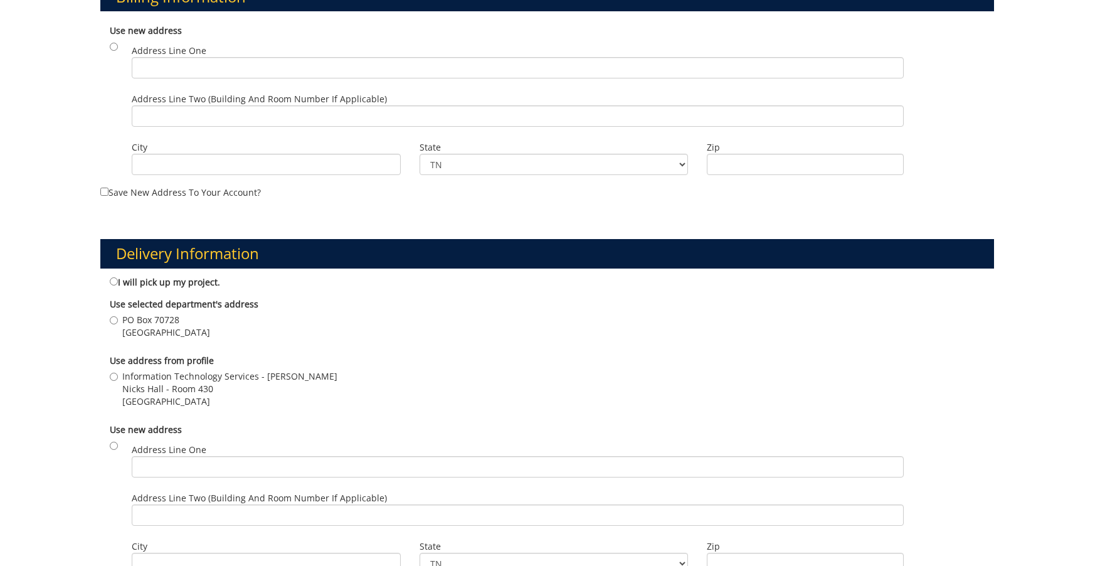
scroll to position [470, 0]
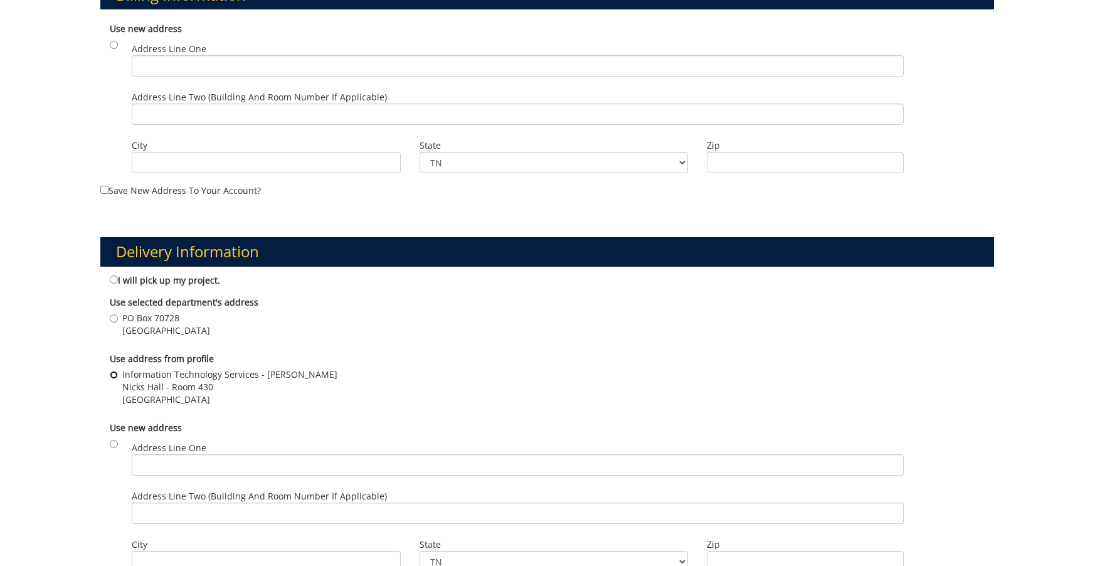
click at [113, 372] on input "Information Technology Services - Kristine Carter Nicks Hall - Room 430 Johnson…" at bounding box center [114, 375] width 8 height 8
radio input "true"
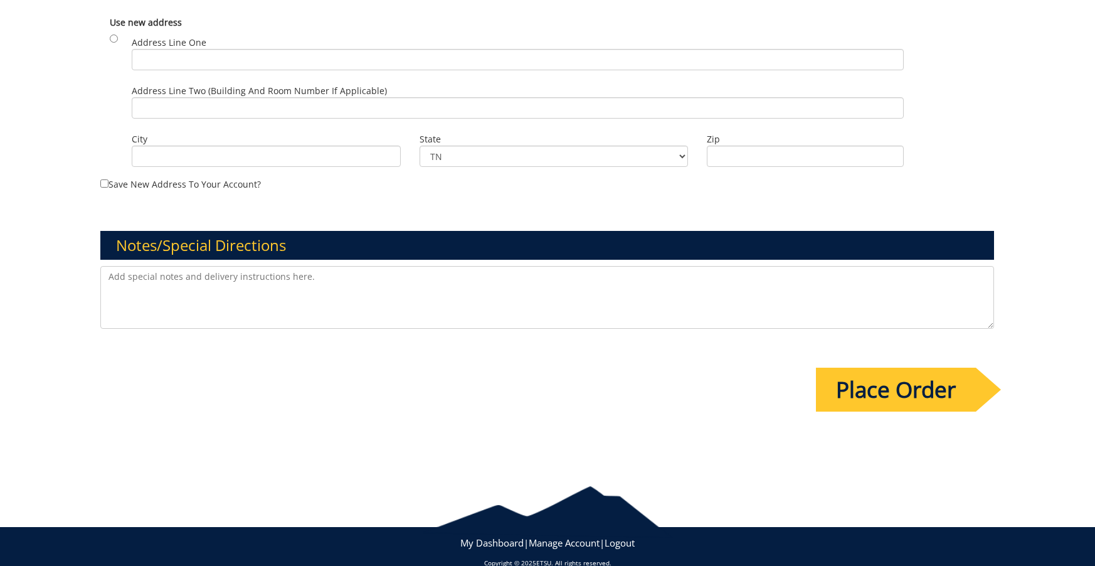
scroll to position [893, 0]
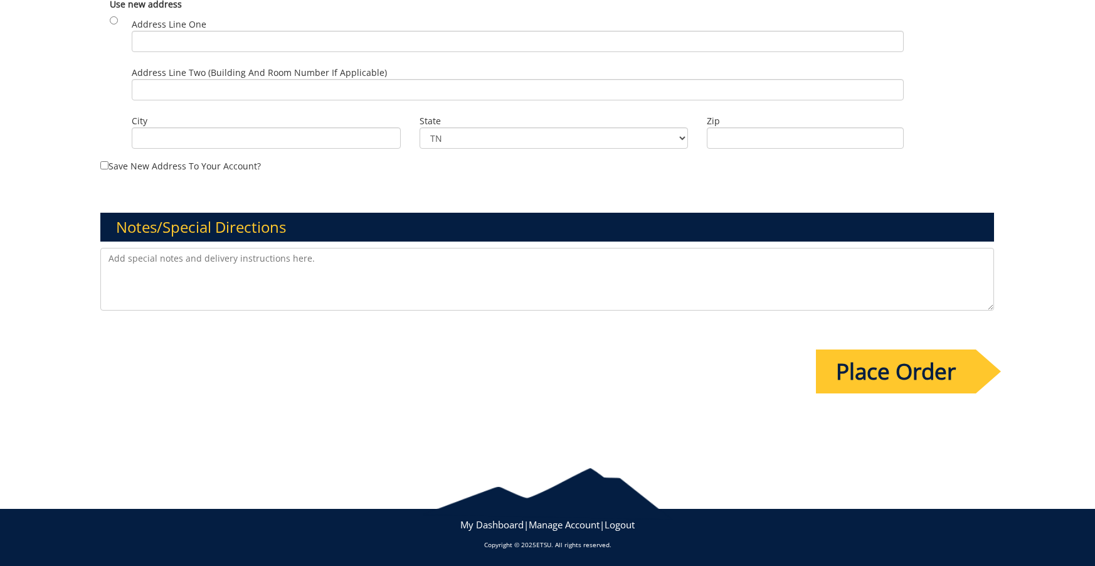
click at [843, 373] on input "Place Order" at bounding box center [896, 371] width 160 height 44
